Goal: Check status

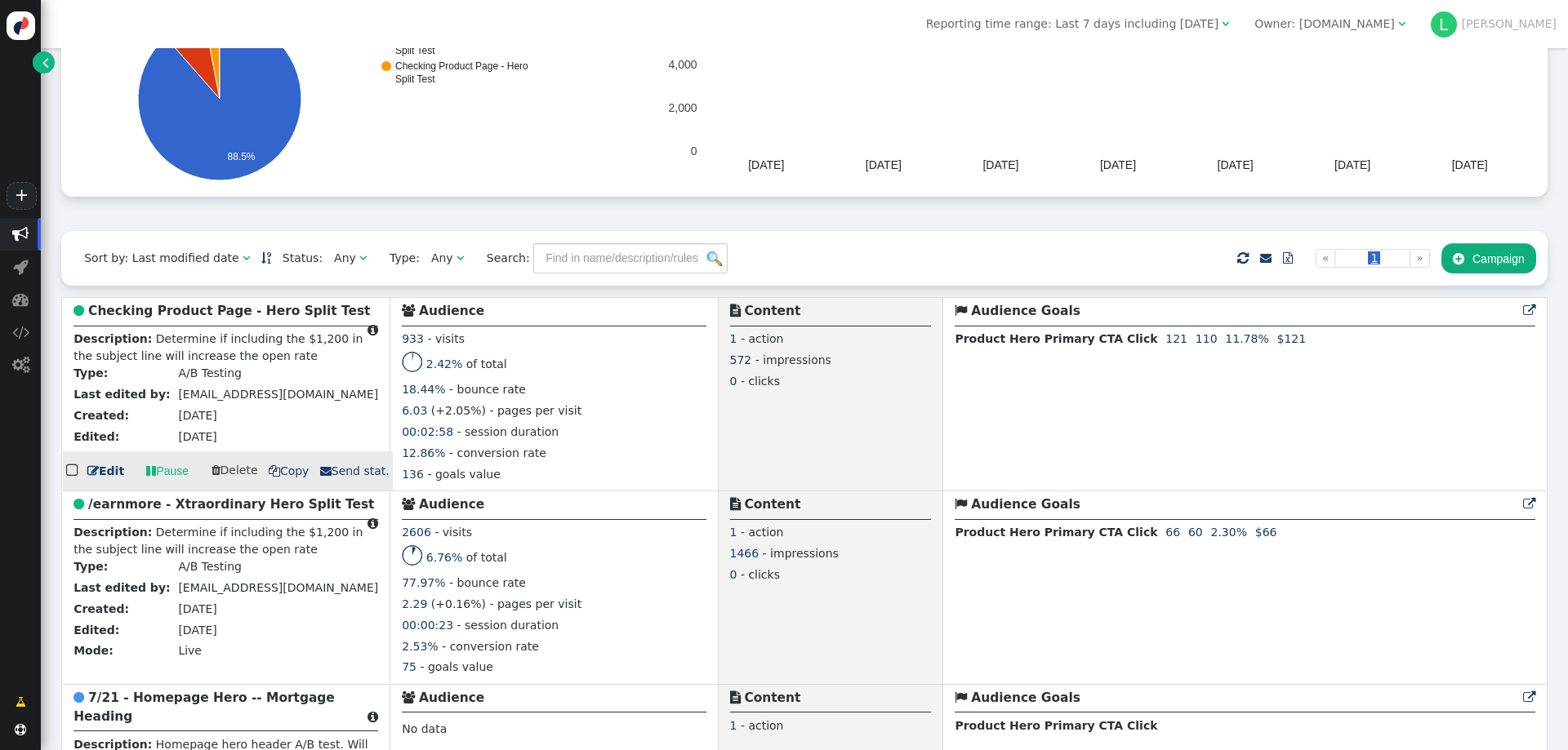
scroll to position [245, 0]
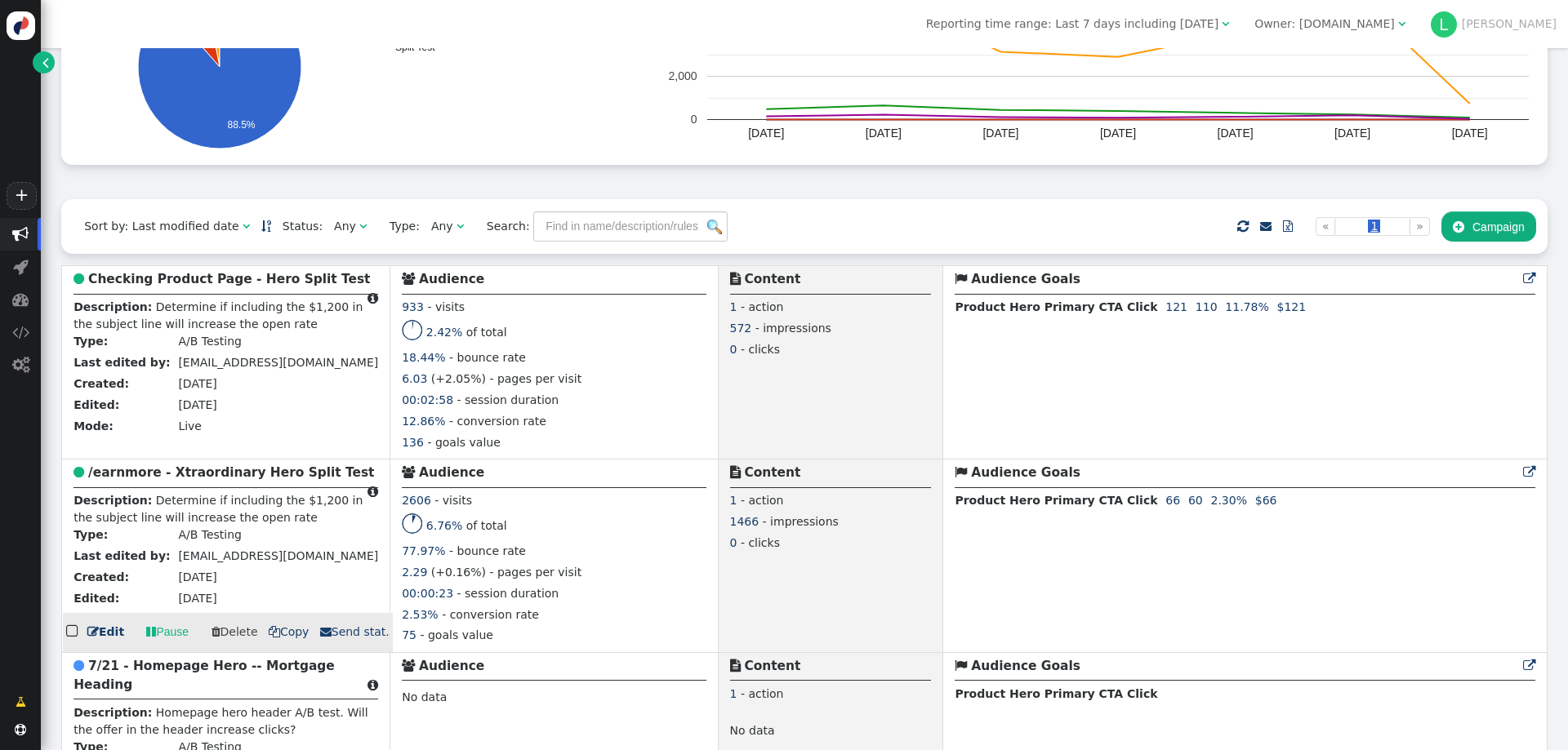
click at [181, 480] on b "/earnmore - Xtraordinary Hero Split Test" at bounding box center [231, 472] width 286 height 15
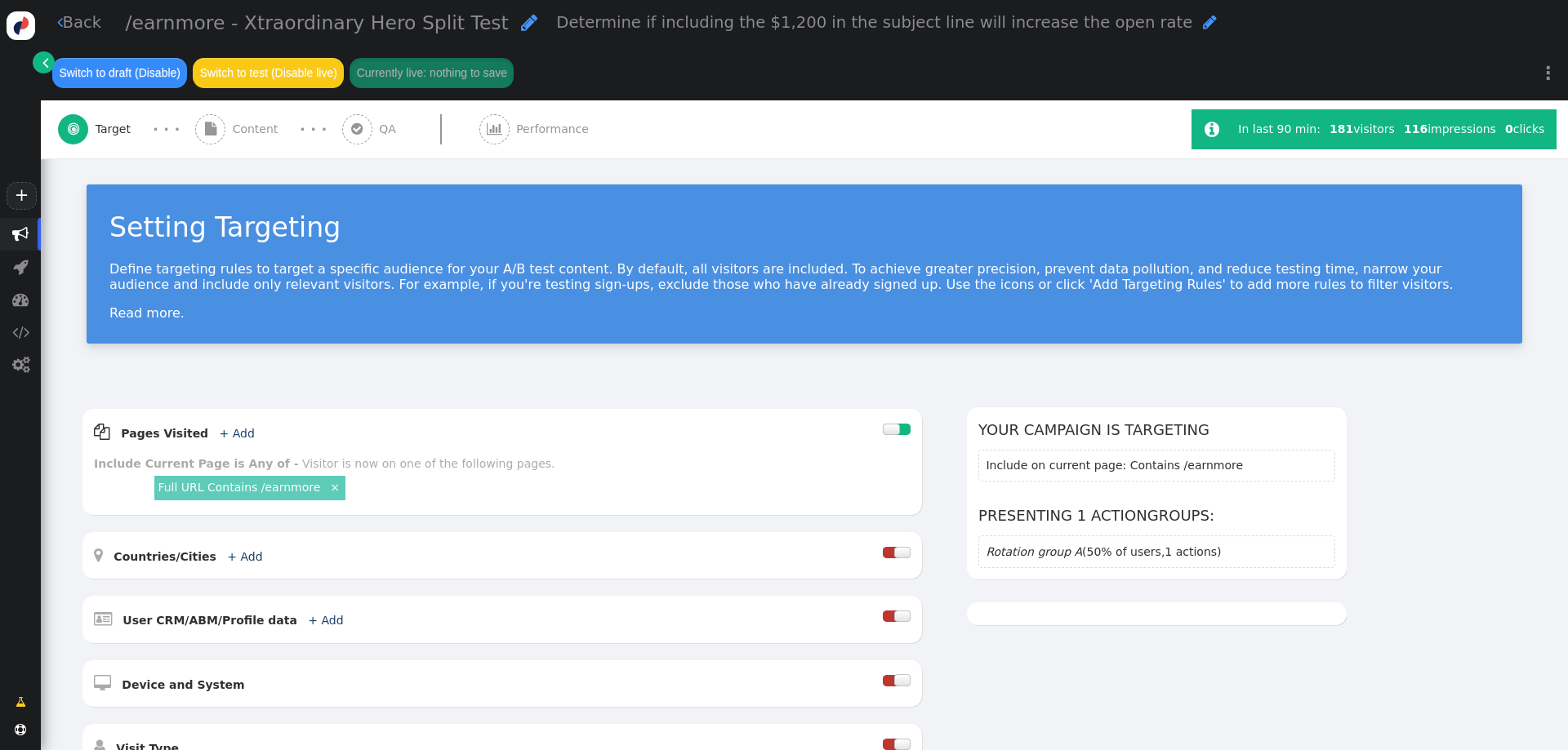
click at [516, 130] on span "Performance" at bounding box center [555, 130] width 79 height 17
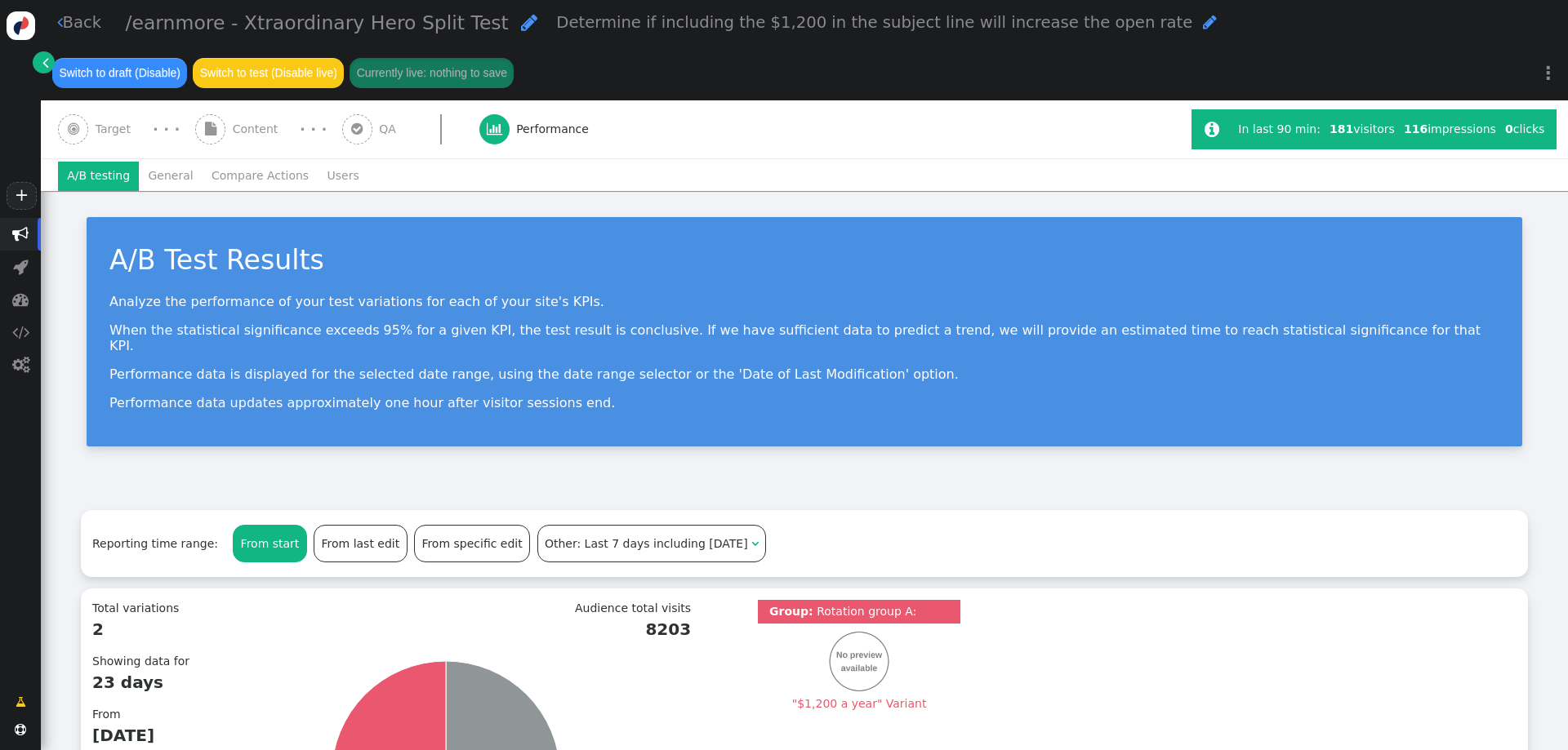
click at [19, 234] on span "" at bounding box center [20, 233] width 17 height 17
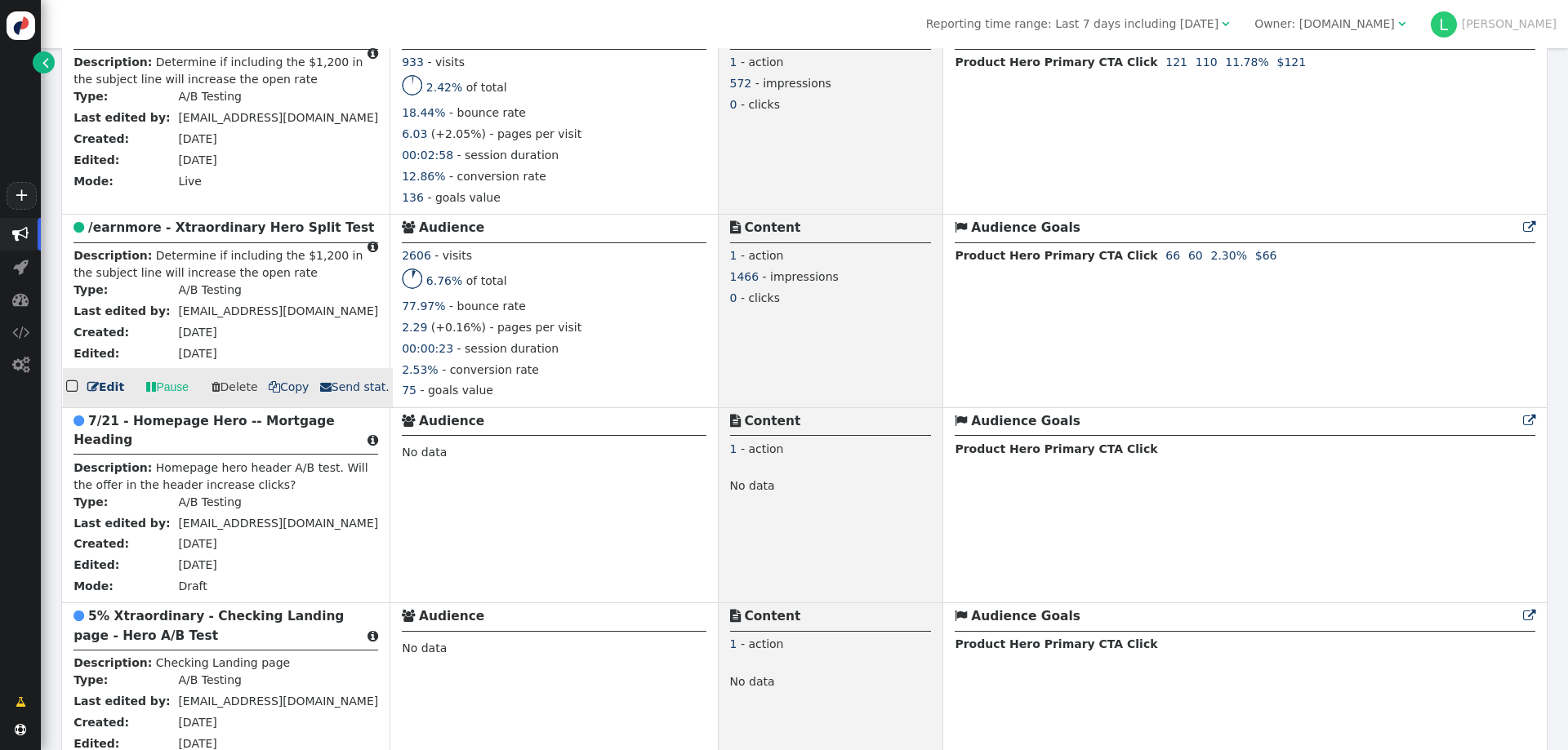
scroll to position [163, 0]
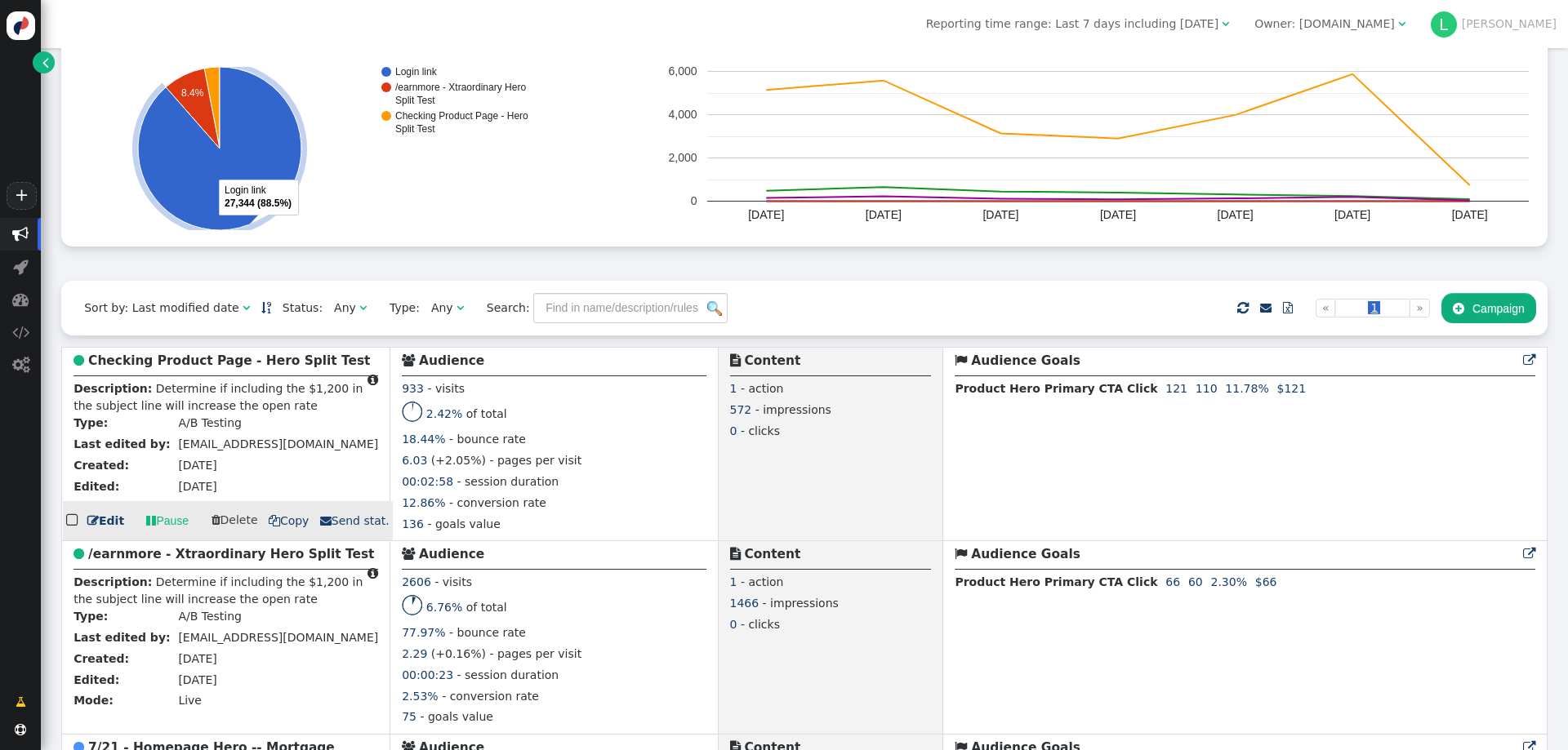
click at [196, 368] on b "Checking Product Page - Hero Split Test" at bounding box center [228, 361] width 282 height 15
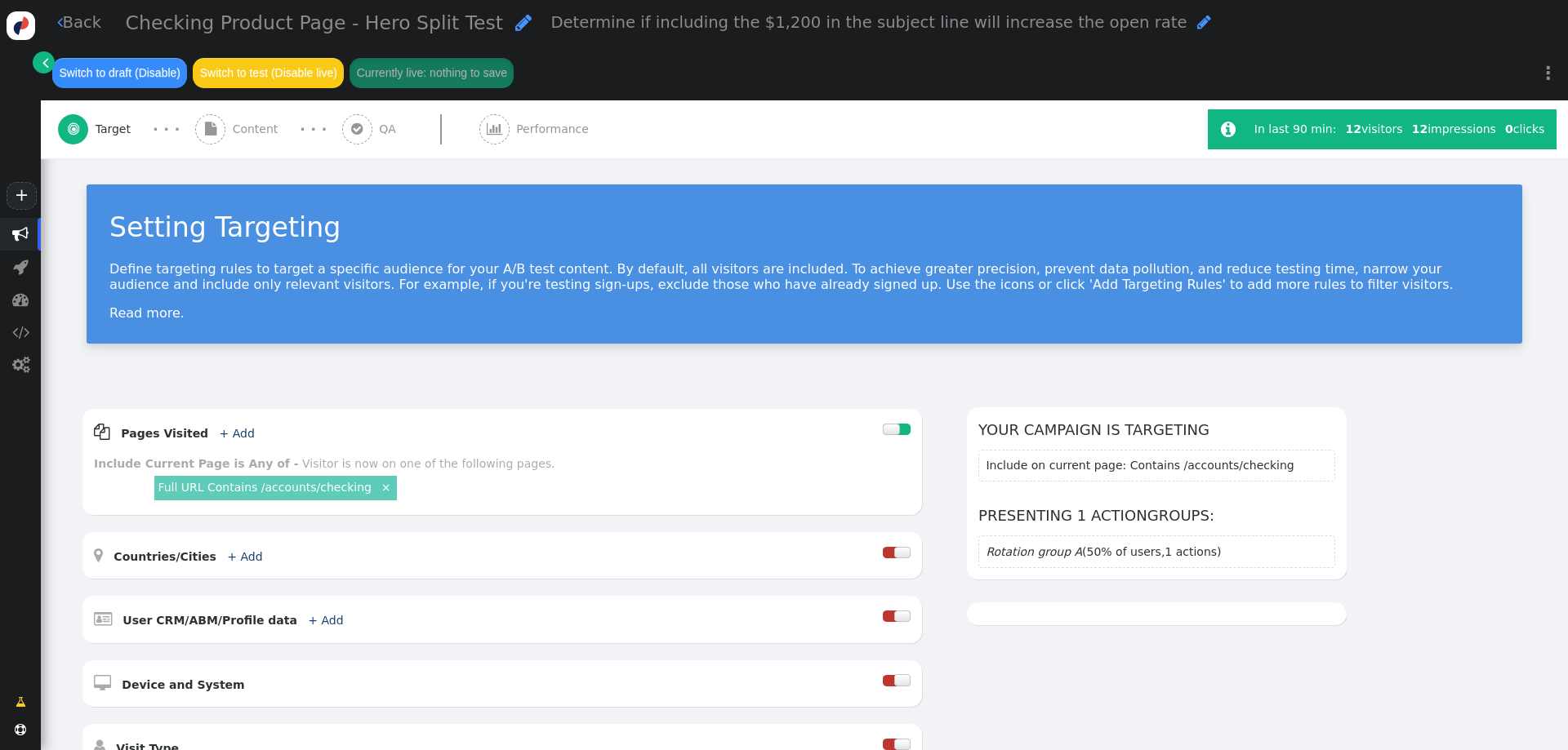
click at [679, 138] on div " Target · · ·  Content · · ·  QA  Performance" at bounding box center [624, 129] width 1132 height 58
click at [558, 123] on span "Performance" at bounding box center [555, 130] width 79 height 17
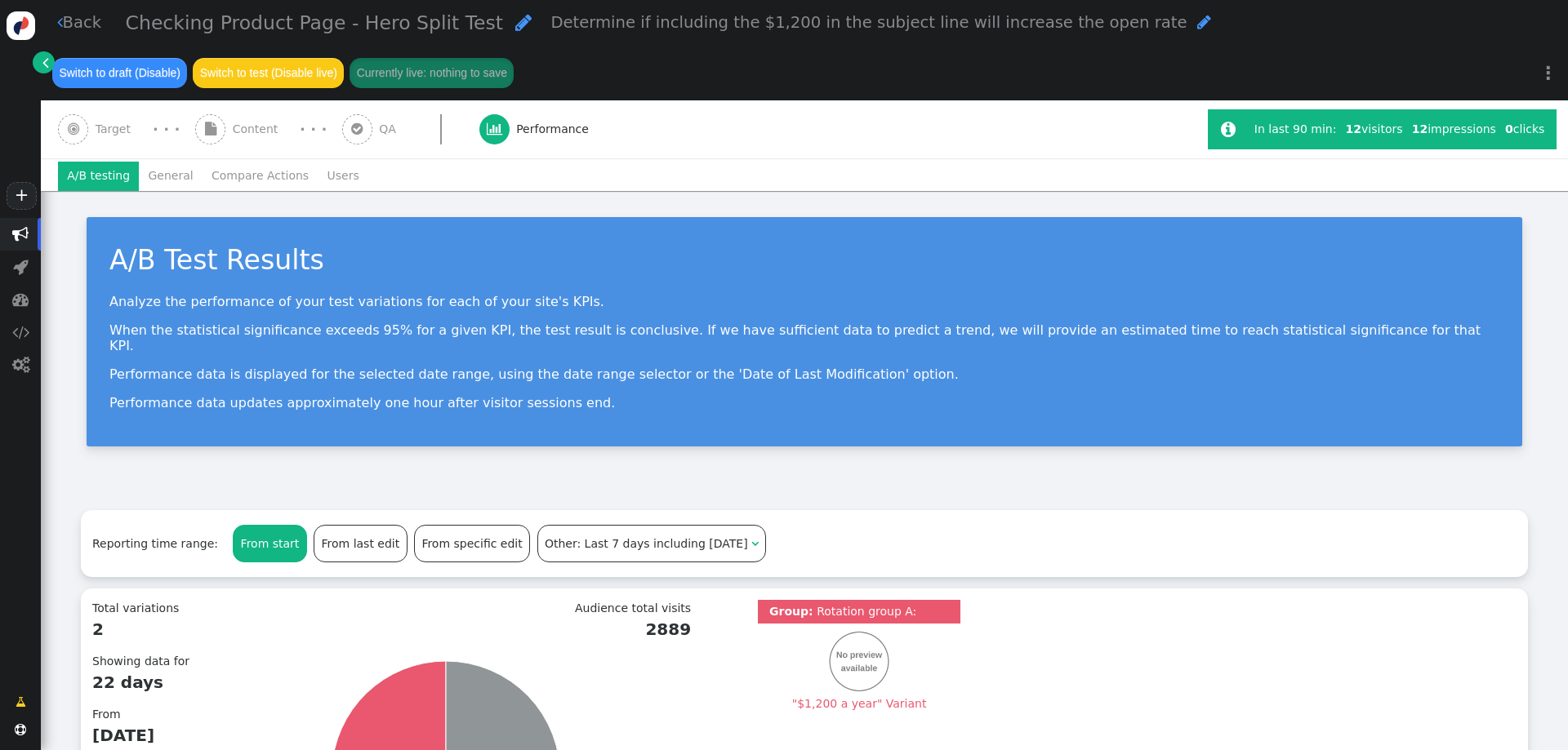
click at [17, 226] on span "" at bounding box center [20, 233] width 41 height 32
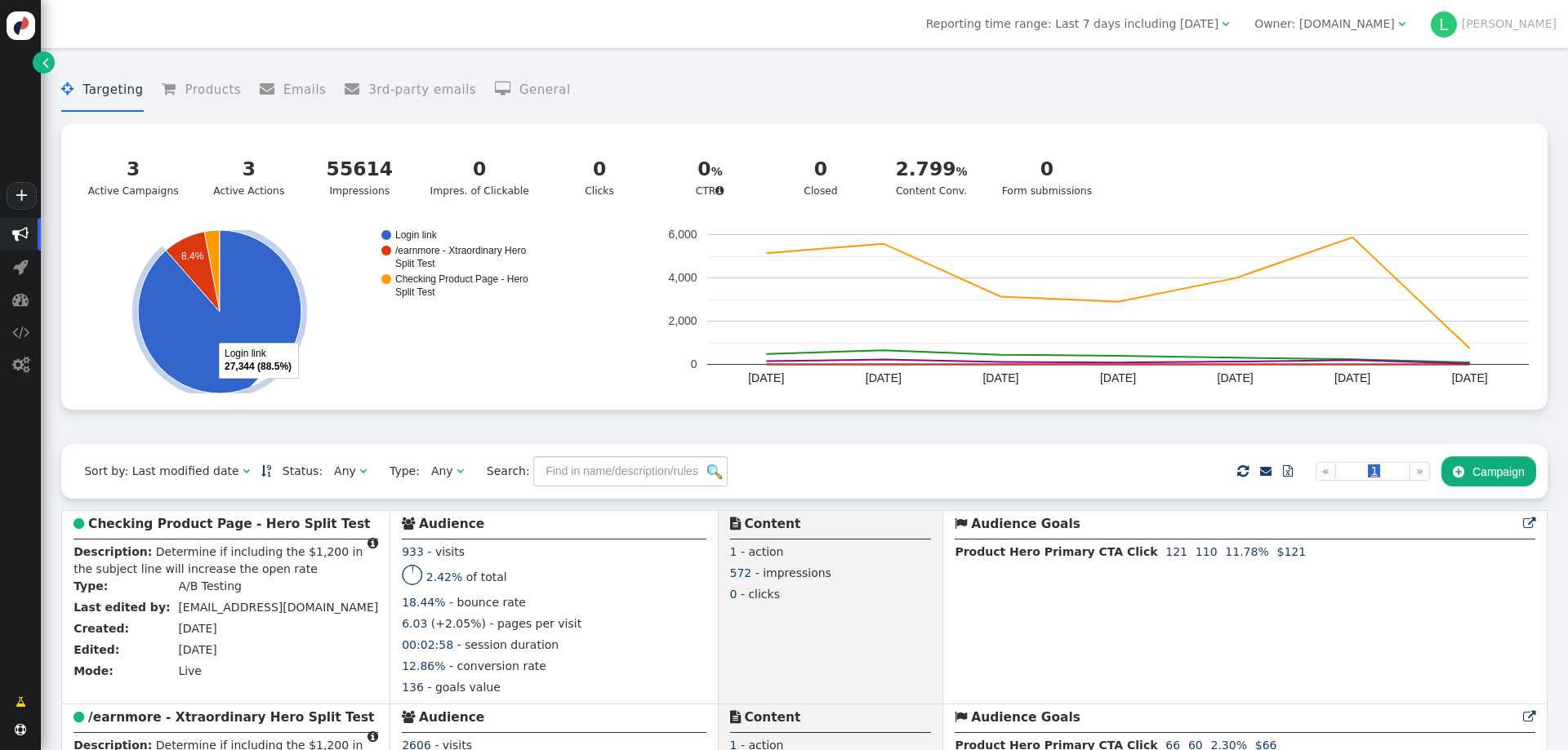
click at [781, 430] on div " Targeting  Products  Emails  3rd-party emails  General ? Active Campaigns…" at bounding box center [804, 251] width 1486 height 387
